Goal: Information Seeking & Learning: Learn about a topic

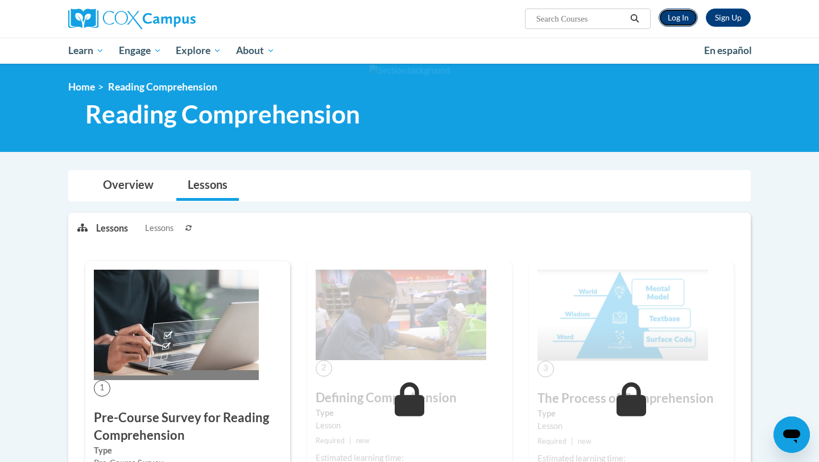
click at [666, 19] on link "Log In" at bounding box center [678, 18] width 39 height 18
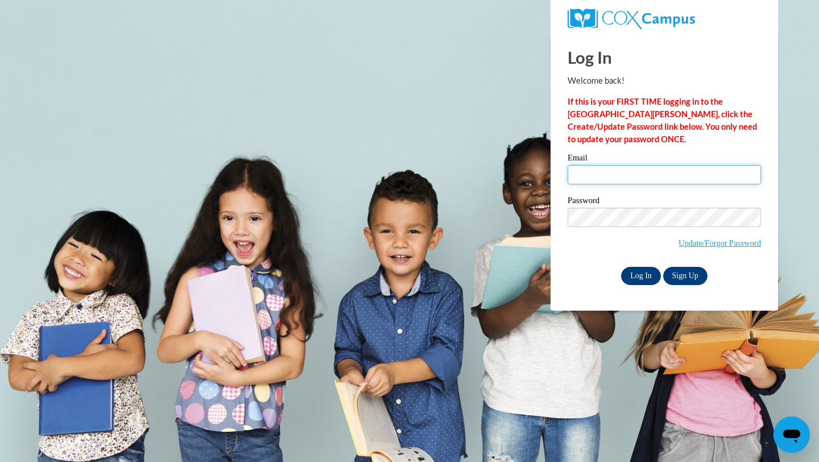
type input "asanchez173@ivytech.edu"
click at [639, 276] on input "Log In" at bounding box center [641, 276] width 40 height 18
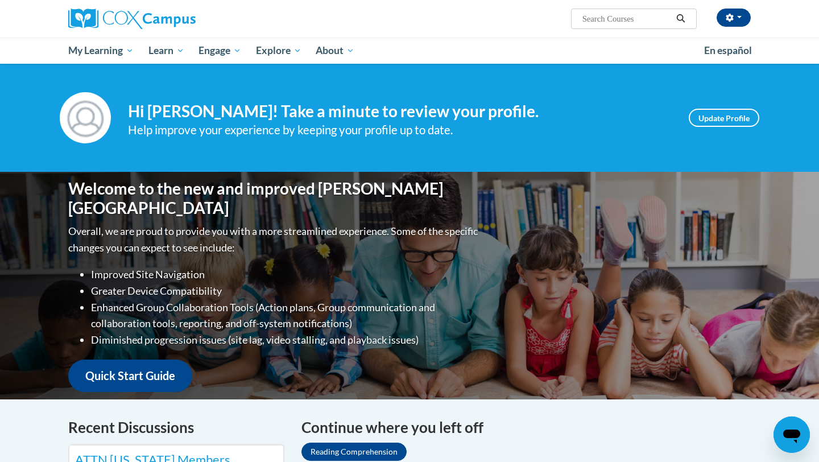
click at [531, 42] on ul "My Learning My Learning My Course Progress Certificates My Action Plans Group D…" at bounding box center [379, 51] width 636 height 26
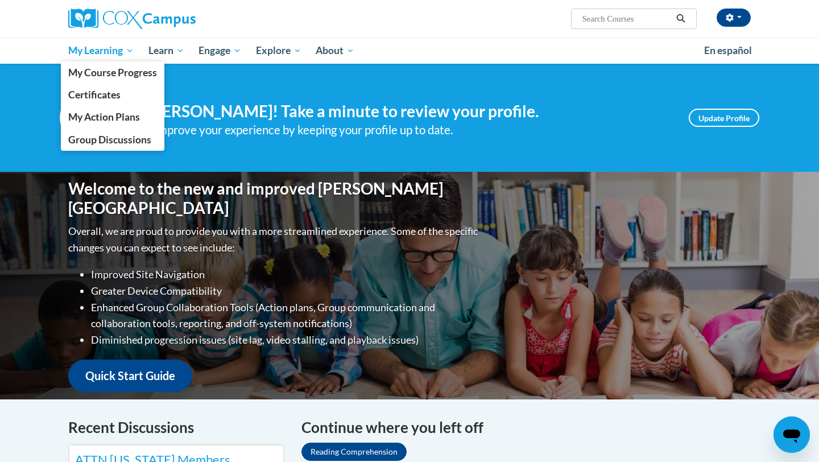
click at [104, 57] on link "My Learning" at bounding box center [101, 51] width 80 height 26
click at [103, 69] on span "My Course Progress" at bounding box center [112, 73] width 89 height 12
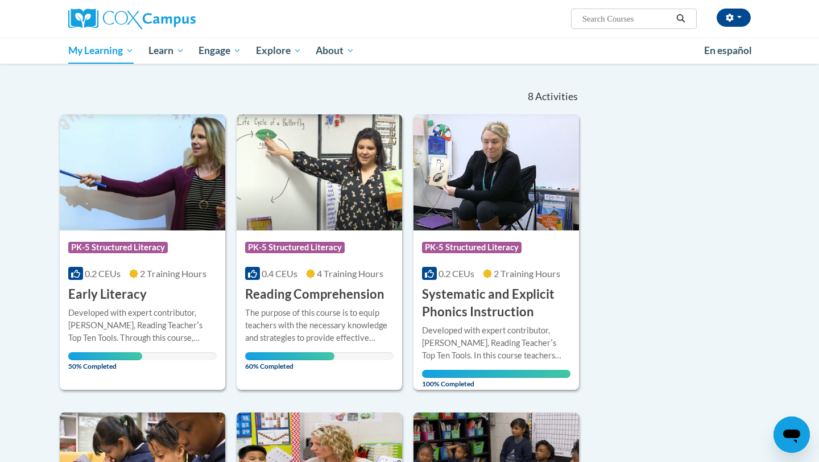
scroll to position [93, 0]
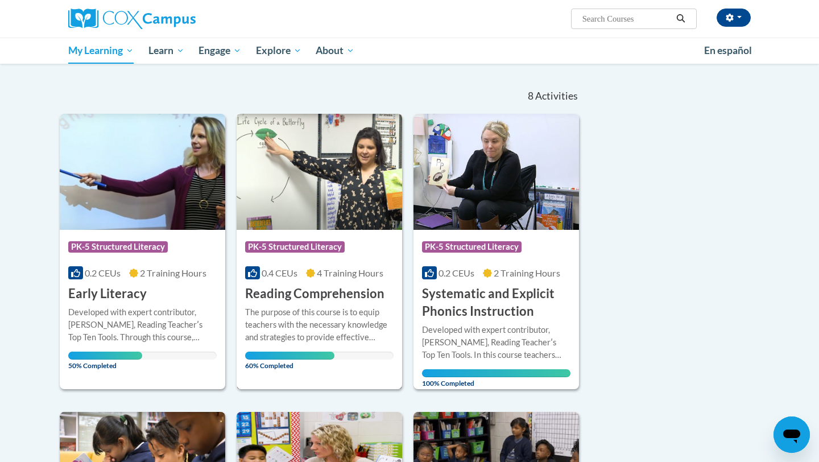
click at [316, 200] on img at bounding box center [319, 172] width 165 height 116
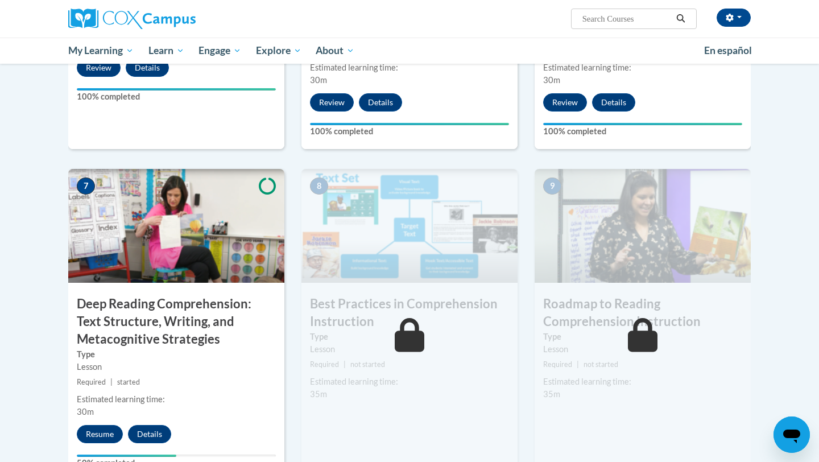
scroll to position [769, 0]
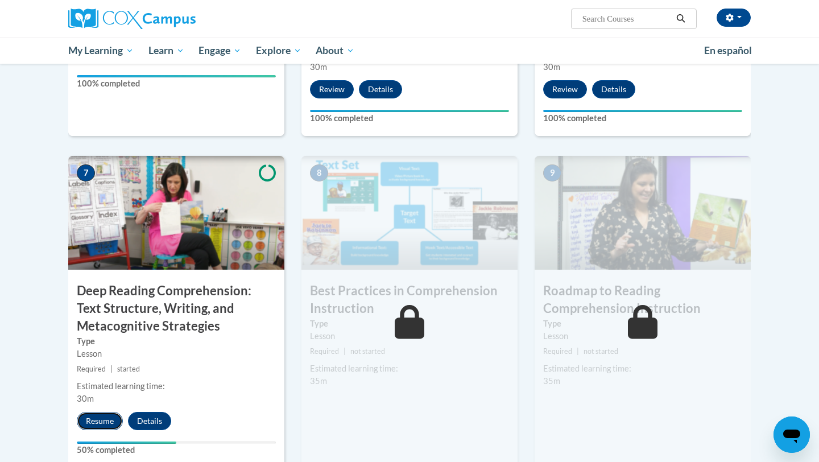
click at [83, 422] on button "Resume" at bounding box center [100, 421] width 46 height 18
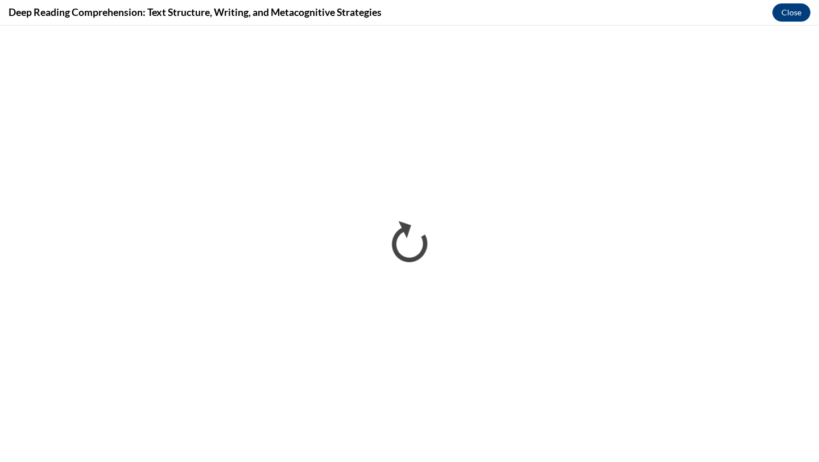
scroll to position [0, 0]
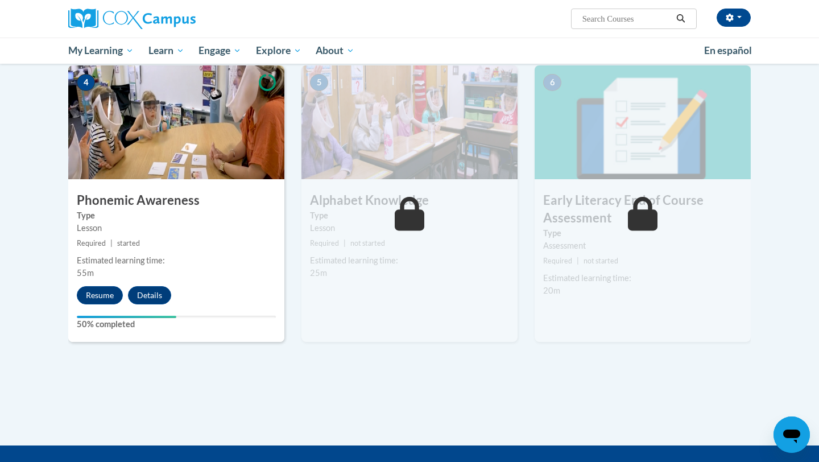
scroll to position [546, 0]
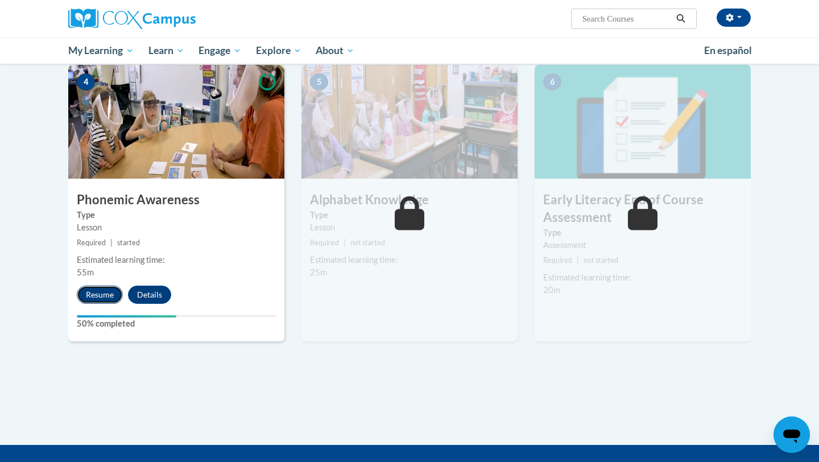
click at [94, 293] on button "Resume" at bounding box center [100, 294] width 46 height 18
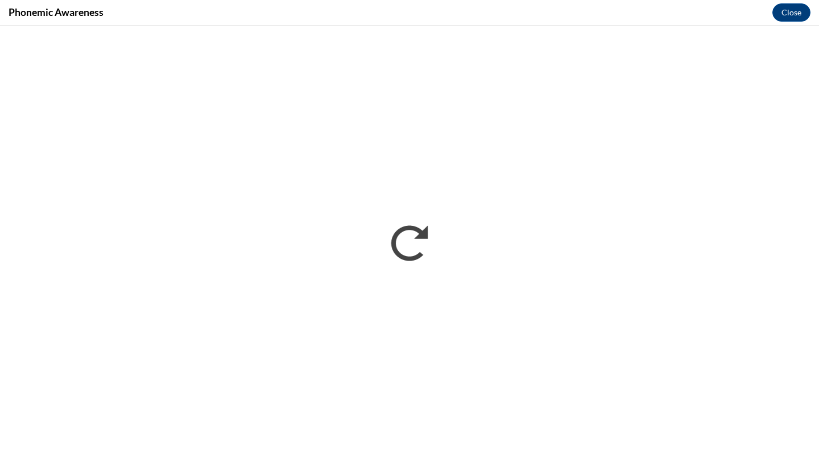
scroll to position [0, 0]
